Goal: Navigation & Orientation: Find specific page/section

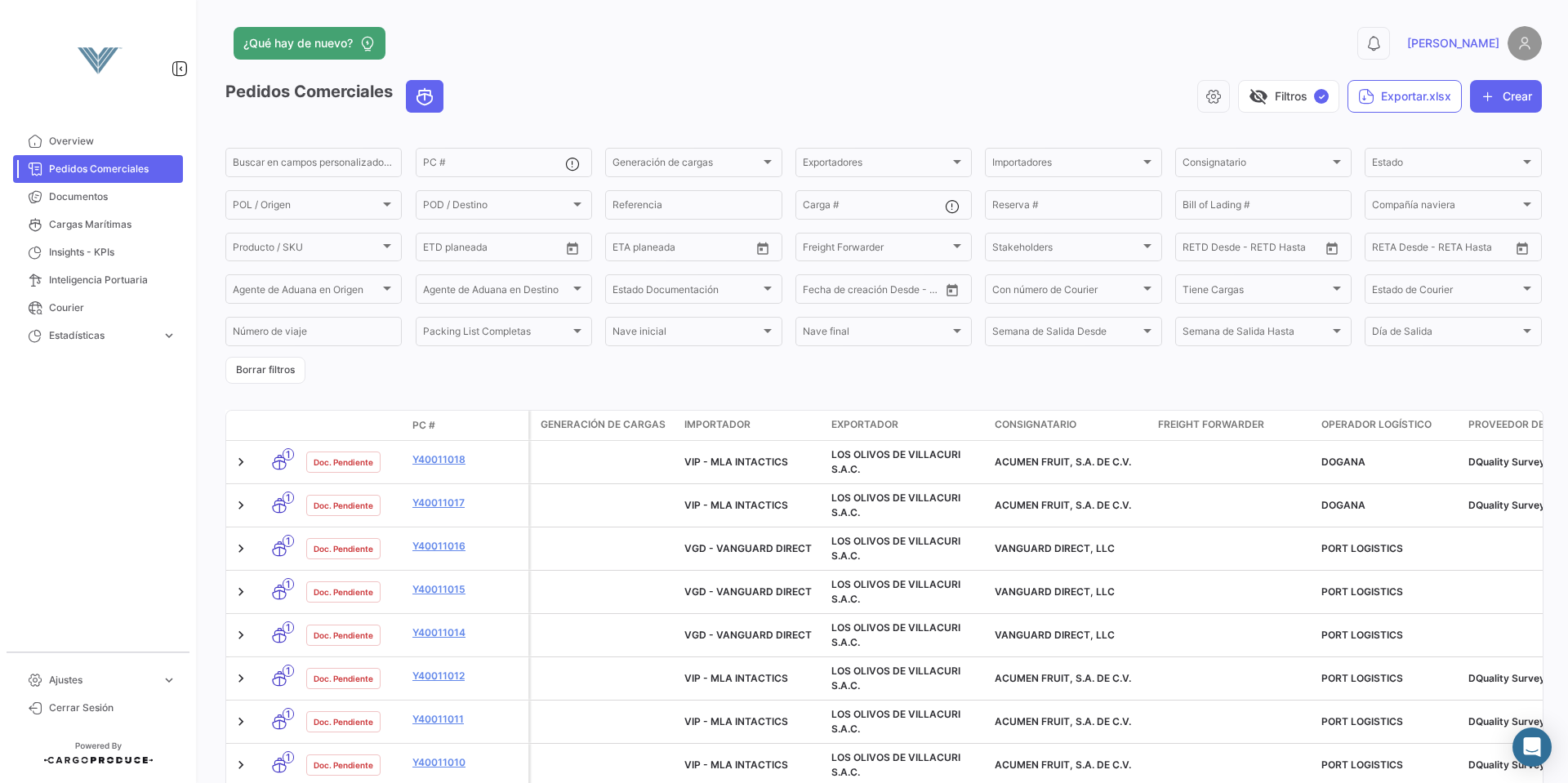
click at [690, 76] on app-header "¿Qué hay de nuevo? 0 [PERSON_NAME]" at bounding box center [884, 53] width 1316 height 54
click at [775, 68] on app-header "¿Qué hay de nuevo? 0 [PERSON_NAME]" at bounding box center [884, 53] width 1316 height 54
click at [534, 392] on div "Pedidos Comerciales visibility_off Filtros ✓ Exportar.xlsx Crear Buscar en camp…" at bounding box center [884, 710] width 1316 height 1260
click at [92, 420] on mat-nav-list "Overview Pedidos Comerciales Documentos Cargas Marítimas Insights - KPIs Inteli…" at bounding box center [98, 383] width 196 height 524
click at [623, 63] on app-header "¿Qué hay de nuevo? 0 [PERSON_NAME]" at bounding box center [884, 53] width 1316 height 54
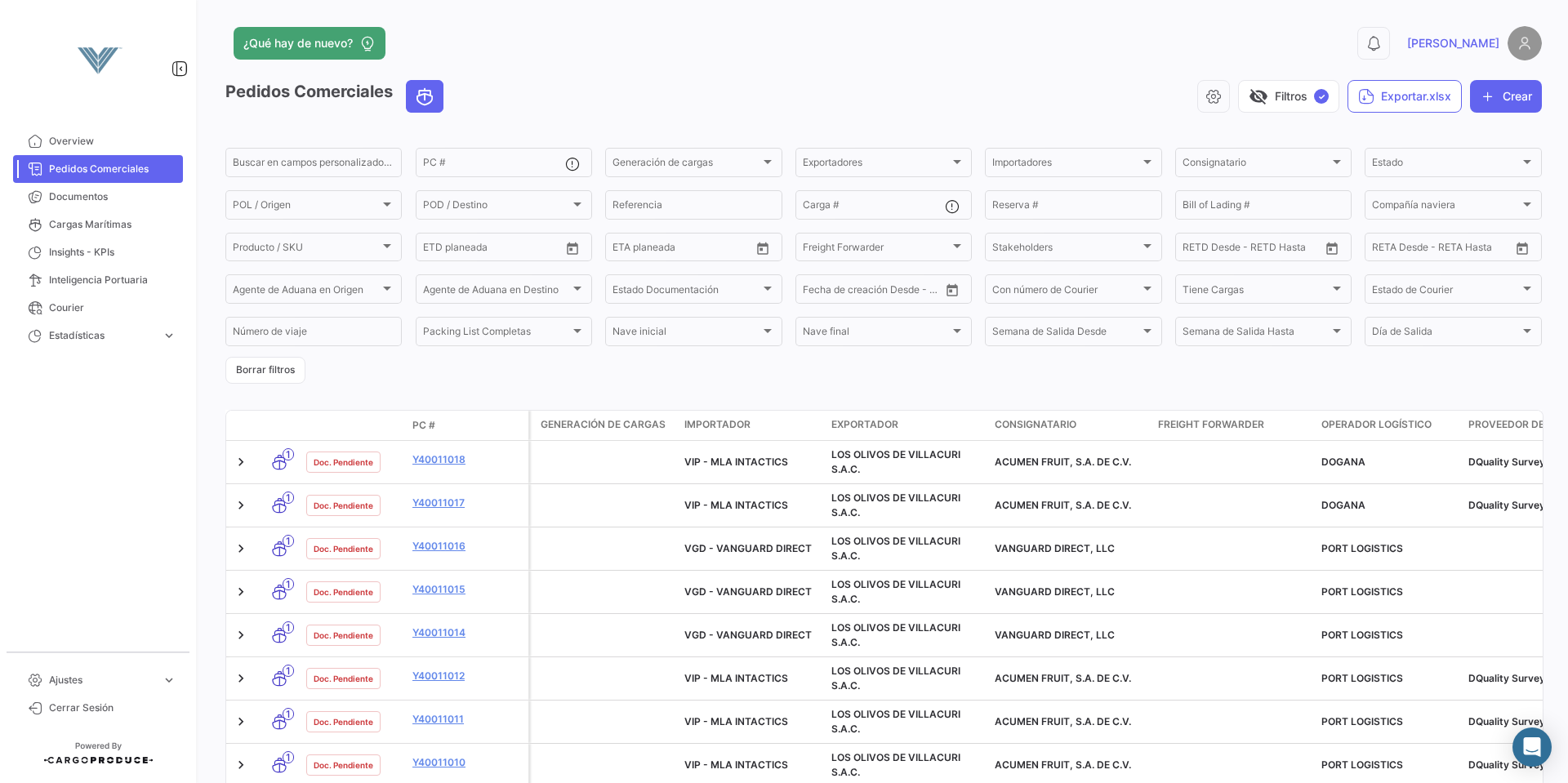
click at [778, 61] on app-header "¿Qué hay de nuevo? 0 [PERSON_NAME]" at bounding box center [884, 53] width 1316 height 54
click at [759, 379] on form "Buscar en campos personalizados... PC # Generación de cargas Generación de carg…" at bounding box center [884, 265] width 1316 height 238
click at [970, 71] on app-header "¿Qué hay de nuevo? 0 [PERSON_NAME]" at bounding box center [884, 53] width 1316 height 54
click at [794, 90] on div "visibility_off Filtros ✓ Exportar.xlsx Crear" at bounding box center [999, 96] width 1085 height 32
click at [661, 391] on div "Pedidos Comerciales visibility_off Filtros ✓ Exportar.xlsx Crear Buscar en camp…" at bounding box center [884, 710] width 1316 height 1260
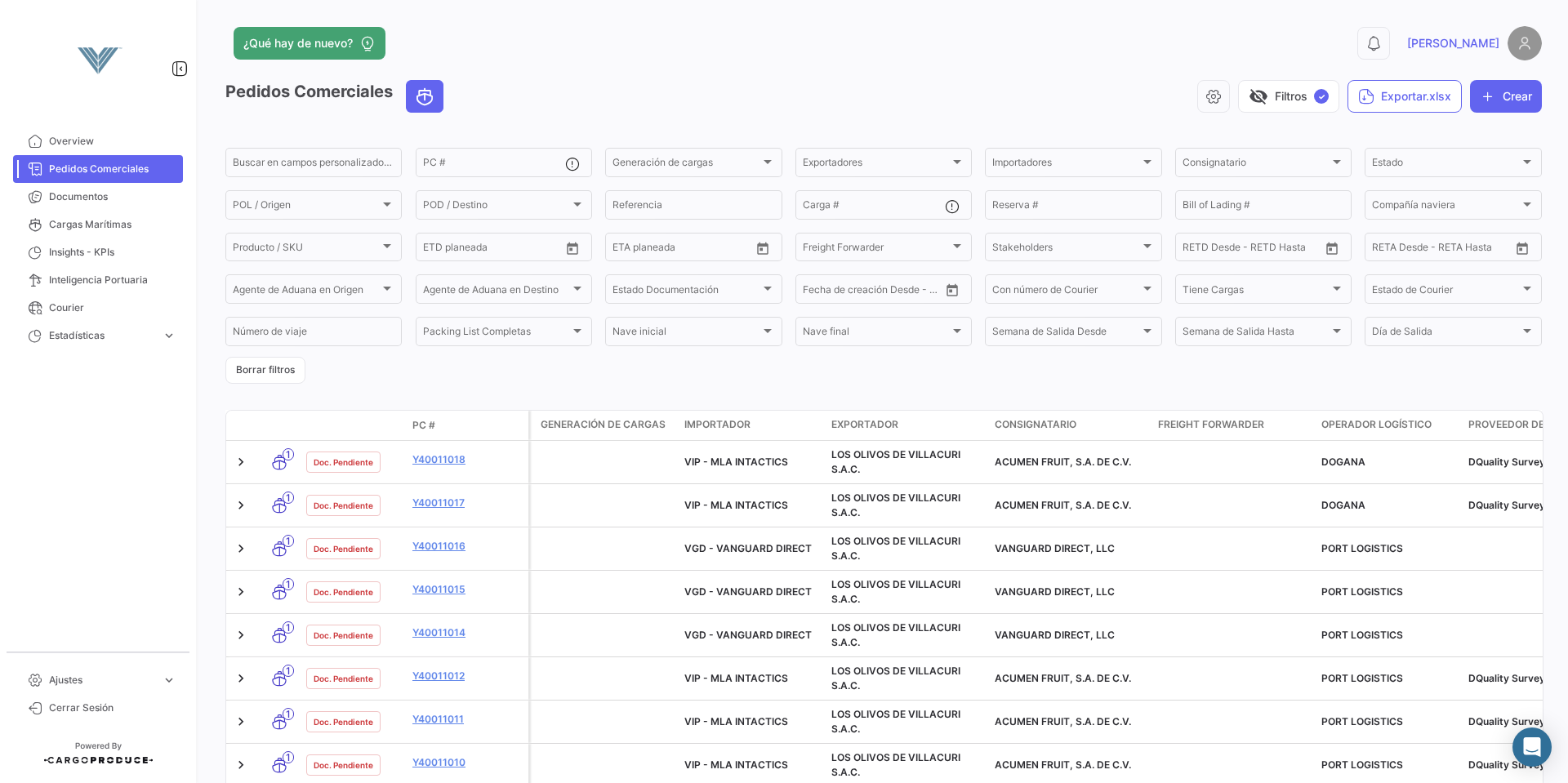
click at [364, 378] on form "Buscar en campos personalizados... PC # Generación de cargas Generación de carg…" at bounding box center [884, 265] width 1316 height 238
click at [581, 67] on app-header "¿Qué hay de nuevo? 0 [PERSON_NAME]" at bounding box center [884, 53] width 1316 height 54
click at [388, 374] on form "Buscar en campos personalizados... PC # Generación de cargas Generación de carg…" at bounding box center [884, 265] width 1316 height 238
click at [812, 84] on div "visibility_off Filtros ✓ Exportar.xlsx Crear" at bounding box center [999, 96] width 1085 height 32
click at [689, 370] on form "Buscar en campos personalizados... PC # Generación de cargas Generación de carg…" at bounding box center [884, 265] width 1316 height 238
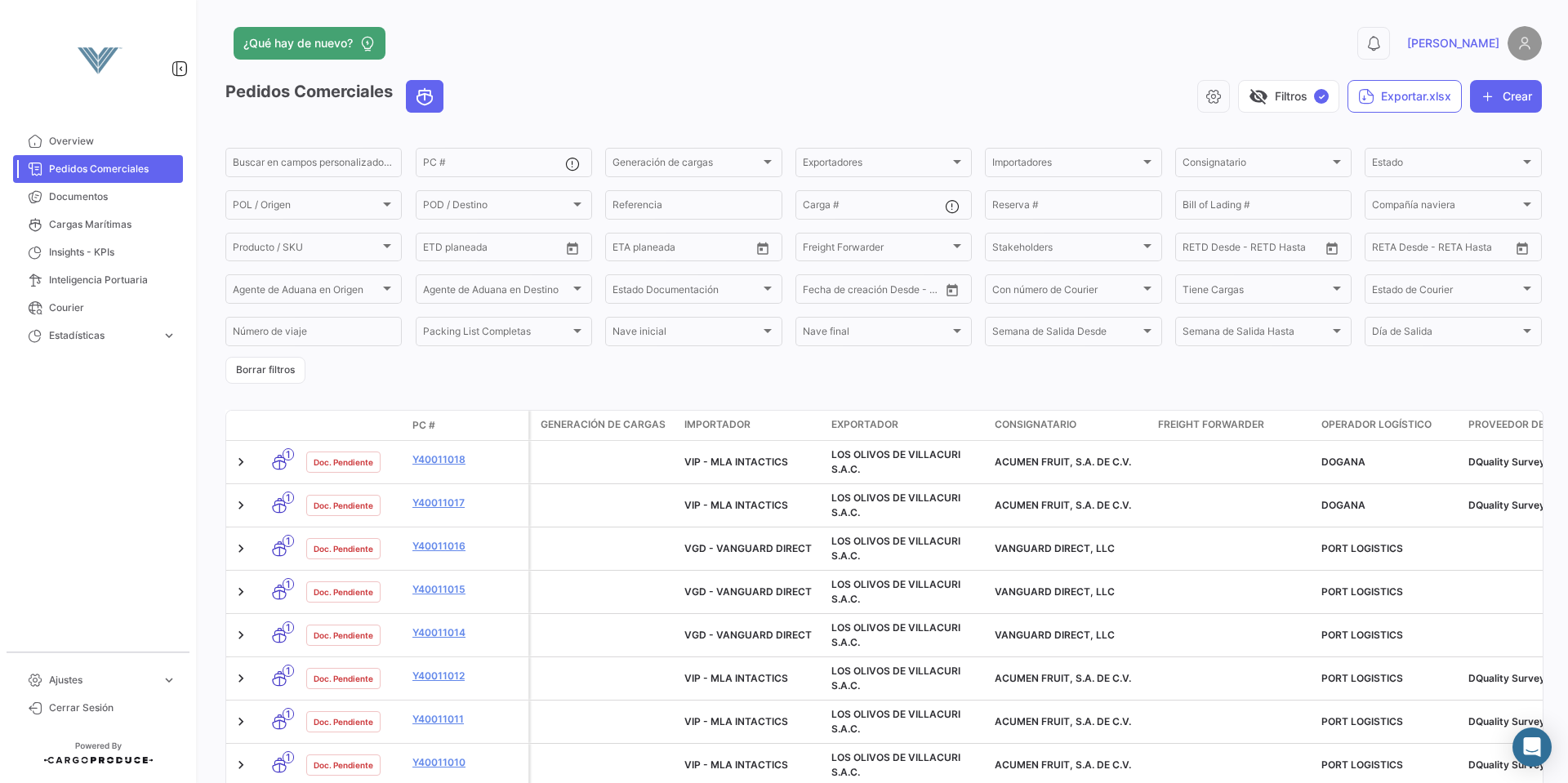
click at [476, 89] on div "visibility_off Filtros ✓ Exportar.xlsx Crear" at bounding box center [999, 96] width 1085 height 32
click at [385, 376] on form "Buscar en campos personalizados... PC # Generación de cargas Generación de carg…" at bounding box center [884, 265] width 1316 height 238
